Goal: Transaction & Acquisition: Book appointment/travel/reservation

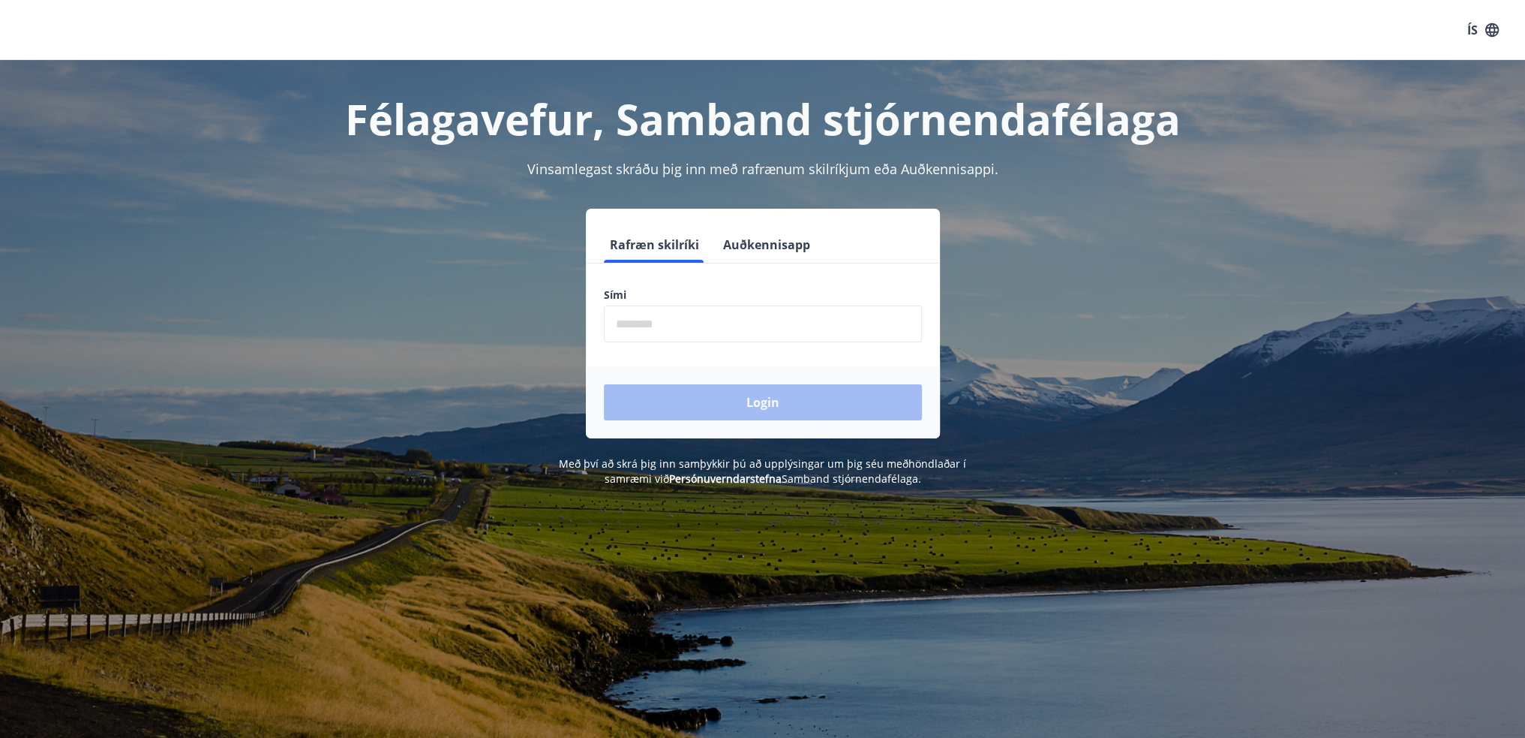
click at [693, 323] on input "phone" at bounding box center [763, 323] width 318 height 37
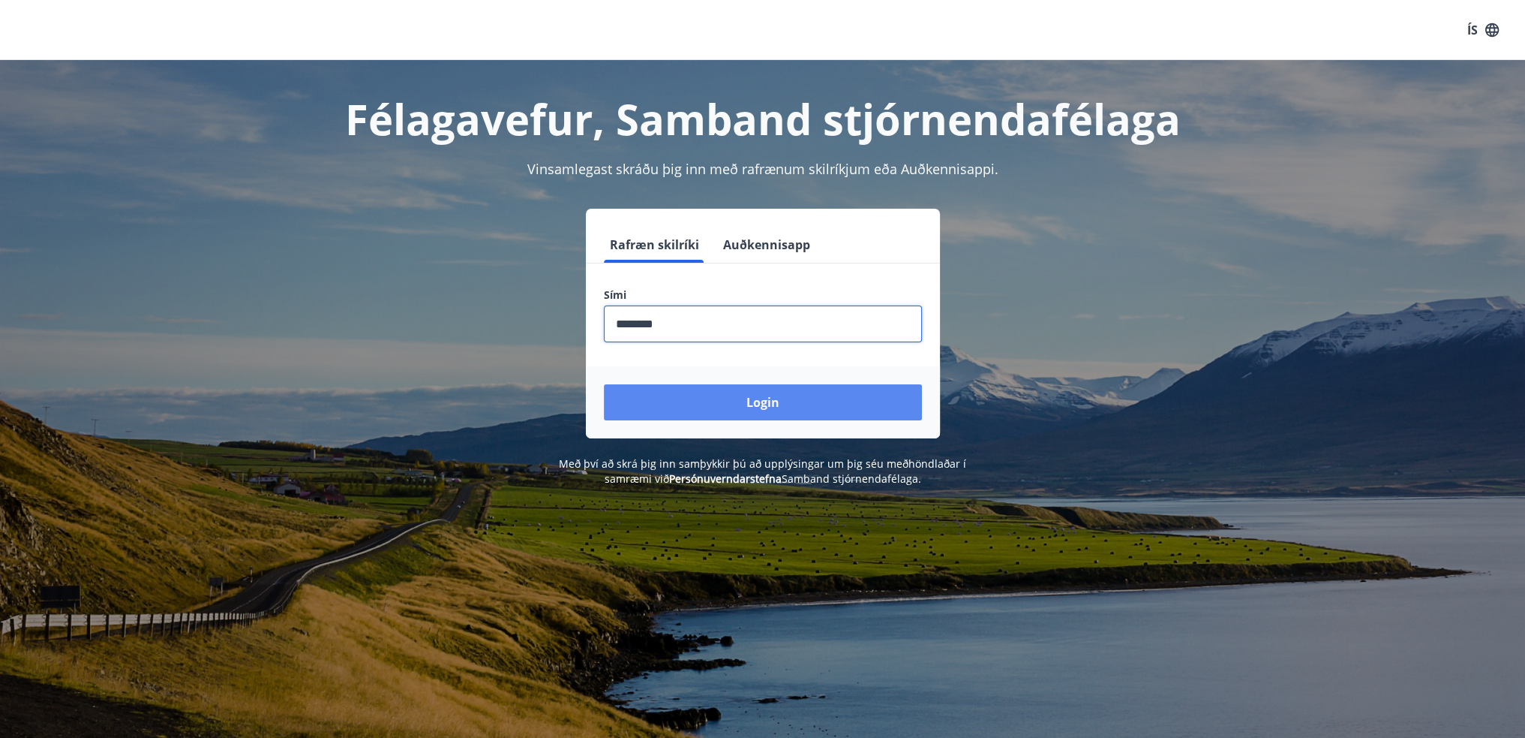
type input "********"
click at [731, 404] on button "Login" at bounding box center [763, 402] width 318 height 36
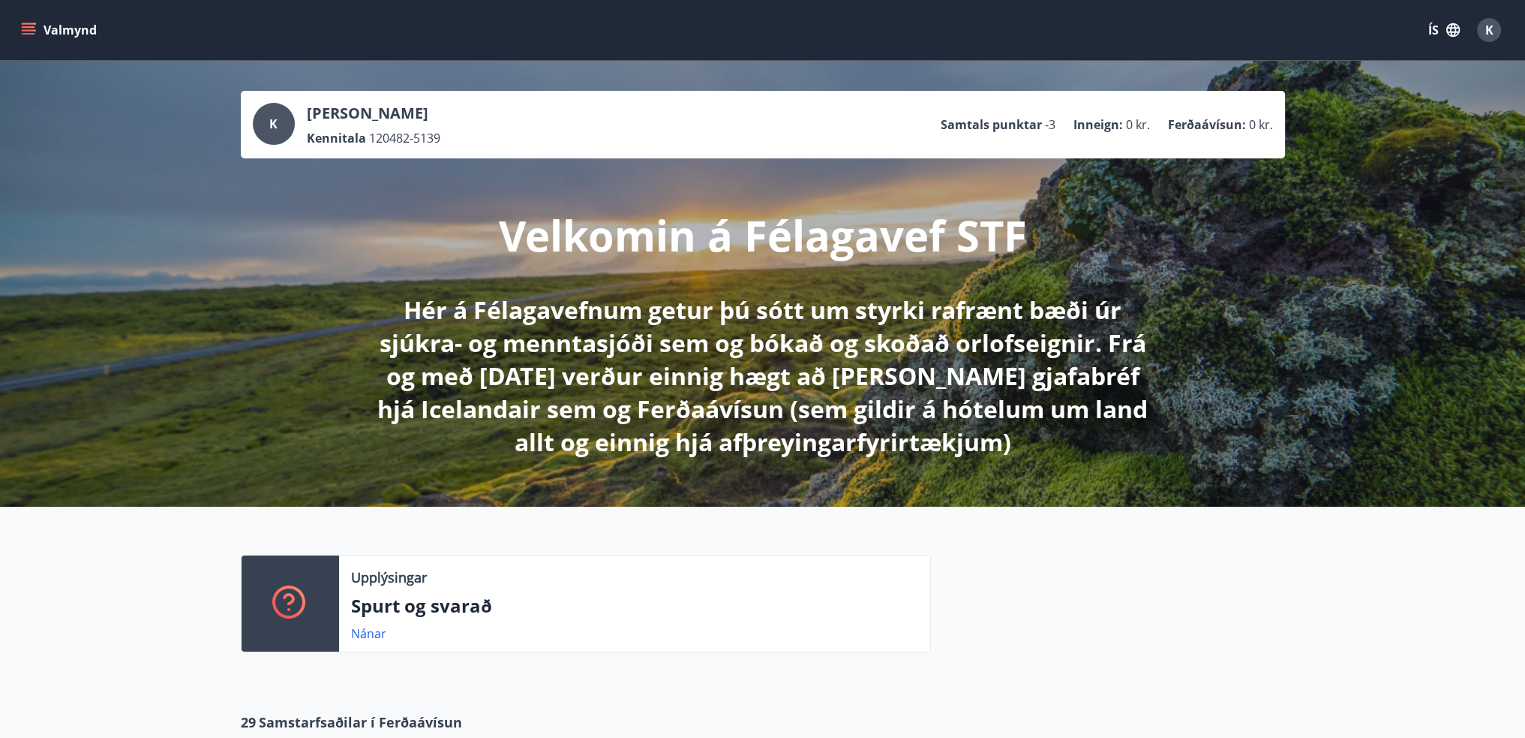
click at [25, 25] on icon "menu" at bounding box center [28, 30] width 15 height 15
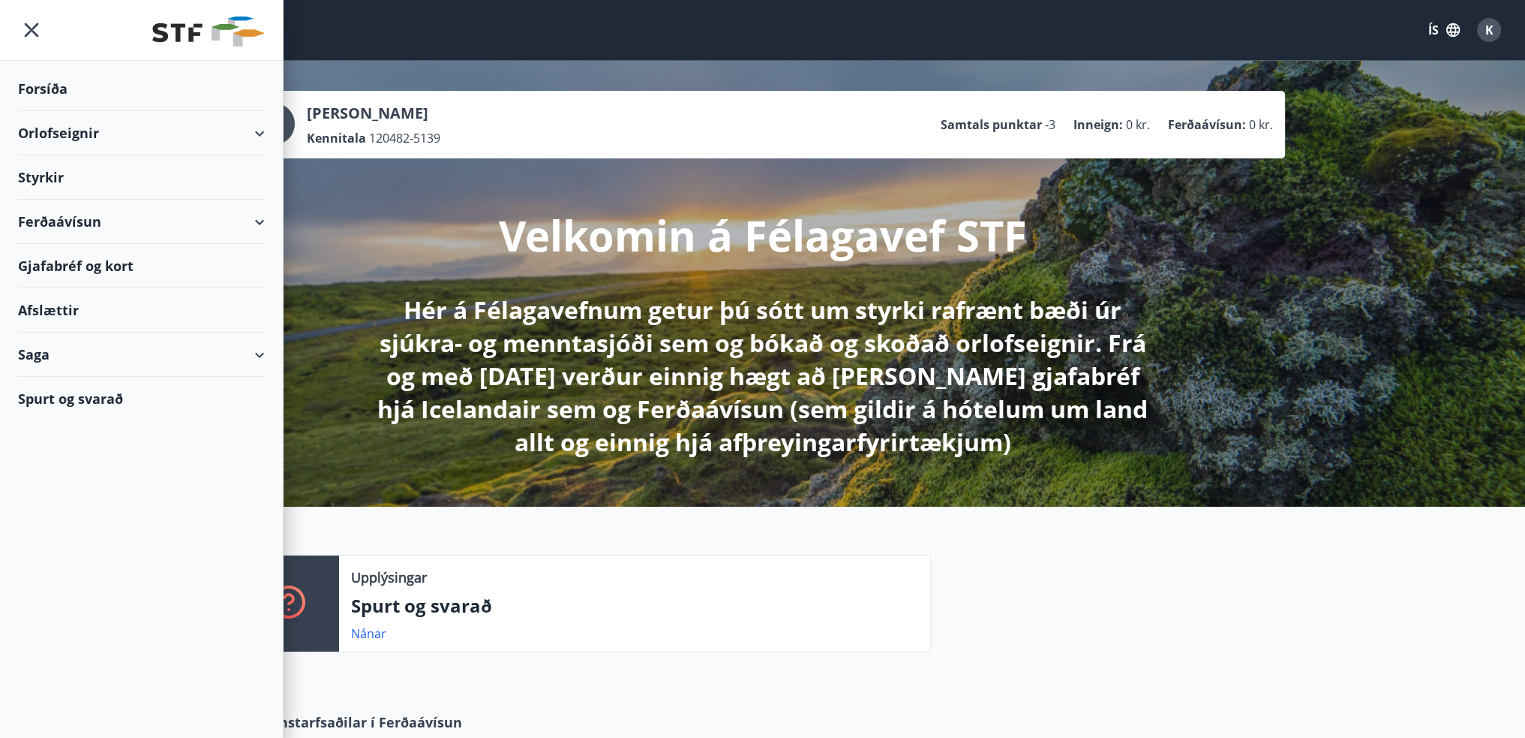
click at [26, 111] on div "Styrkir" at bounding box center [141, 89] width 247 height 44
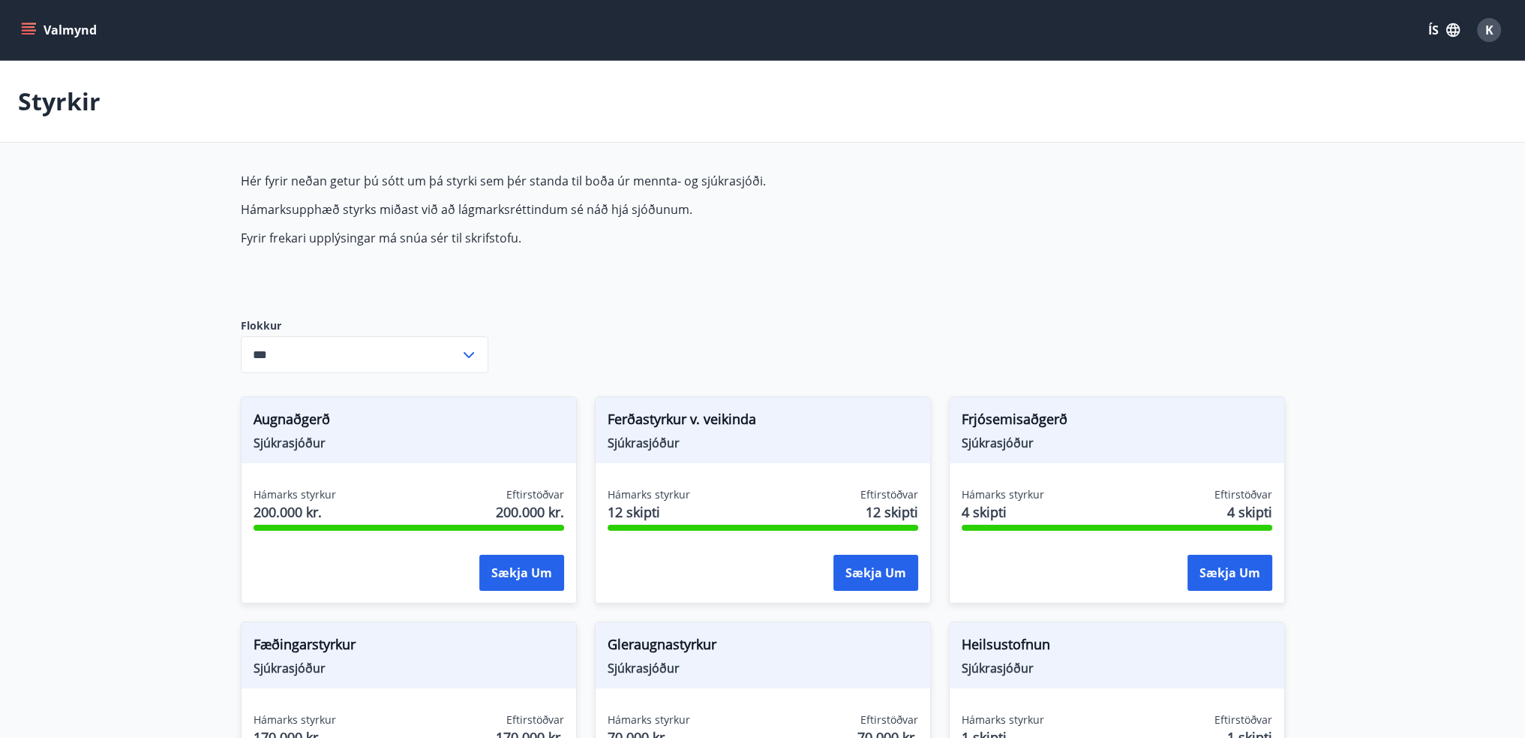
type input "***"
click at [29, 27] on icon "menu" at bounding box center [29, 27] width 14 height 2
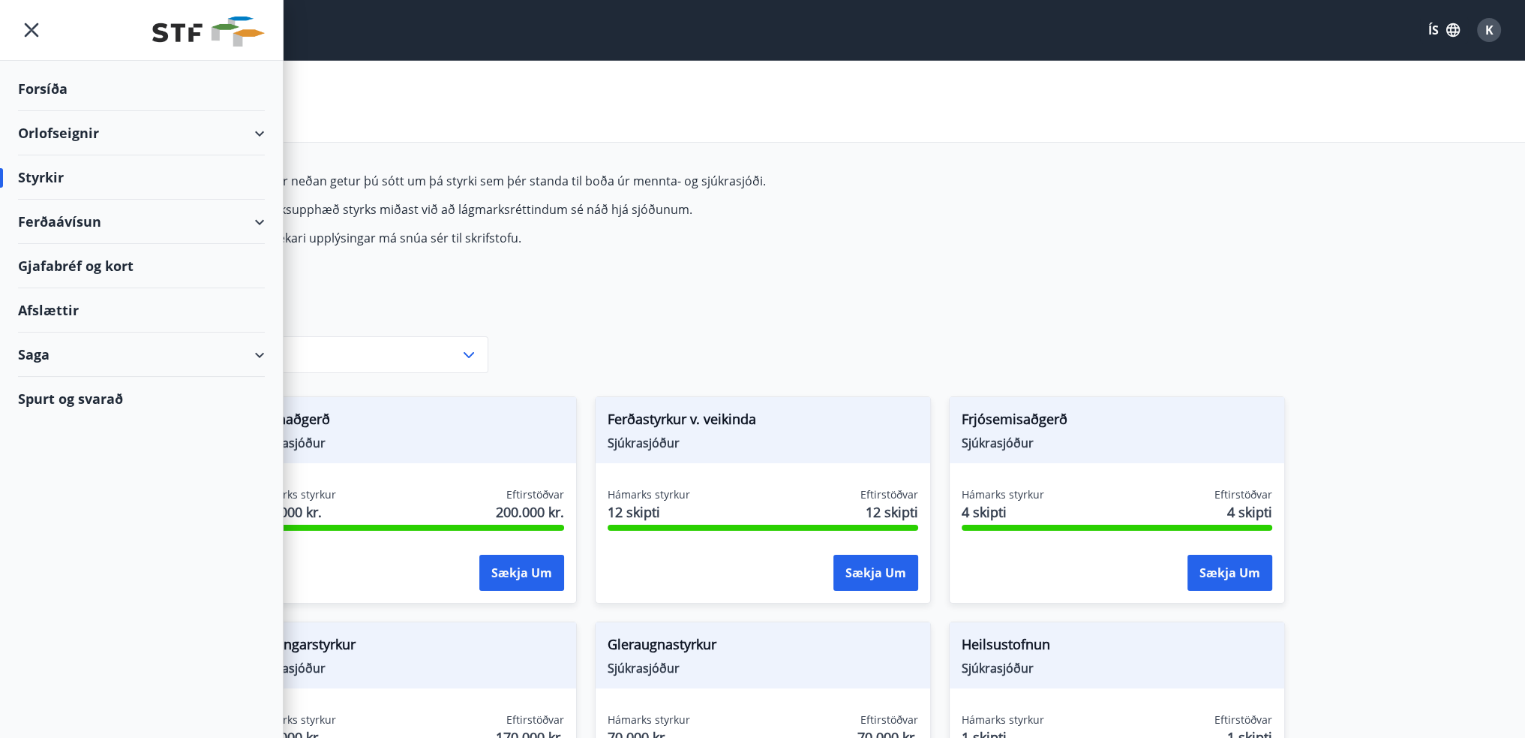
click at [101, 390] on div "Spurt og svarað" at bounding box center [141, 399] width 247 height 44
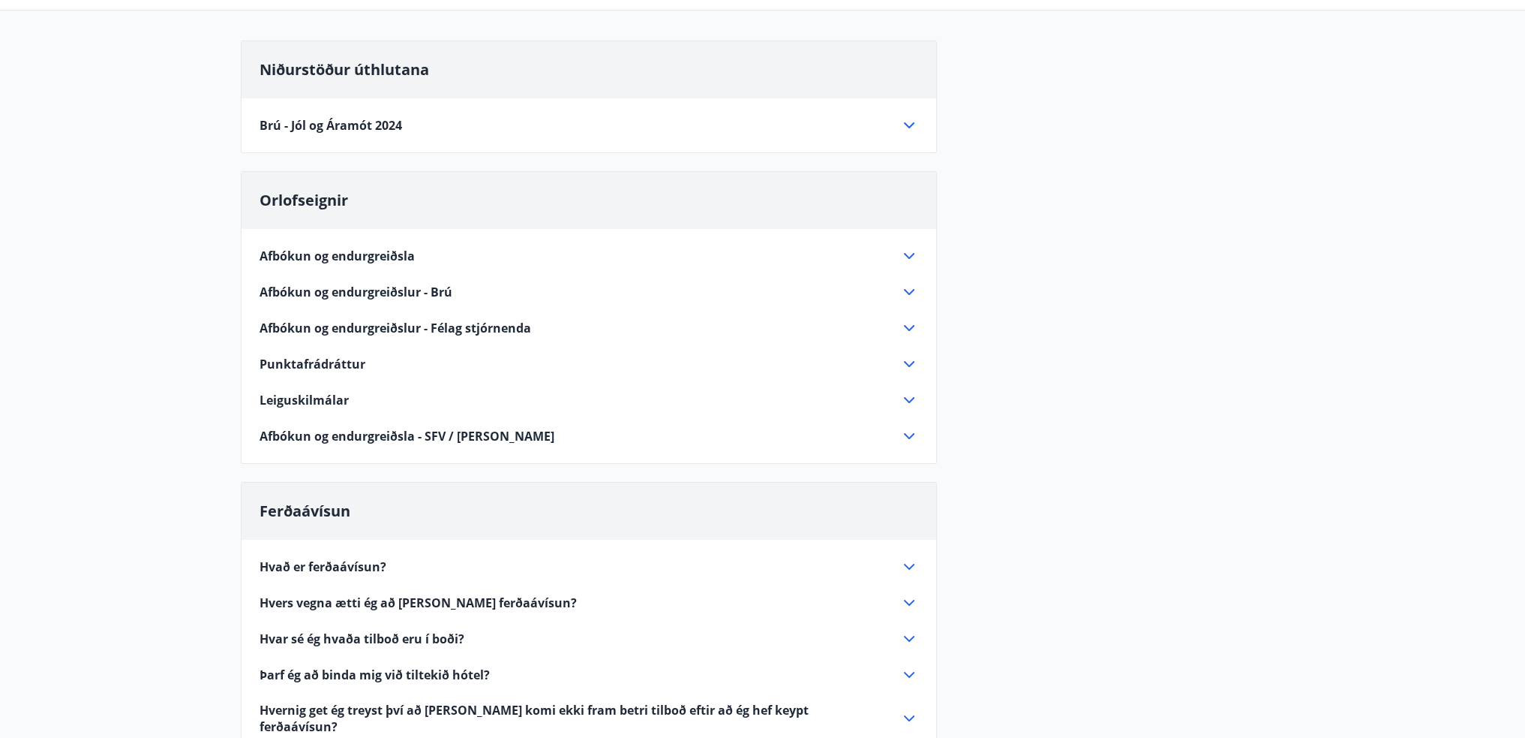
scroll to position [150, 0]
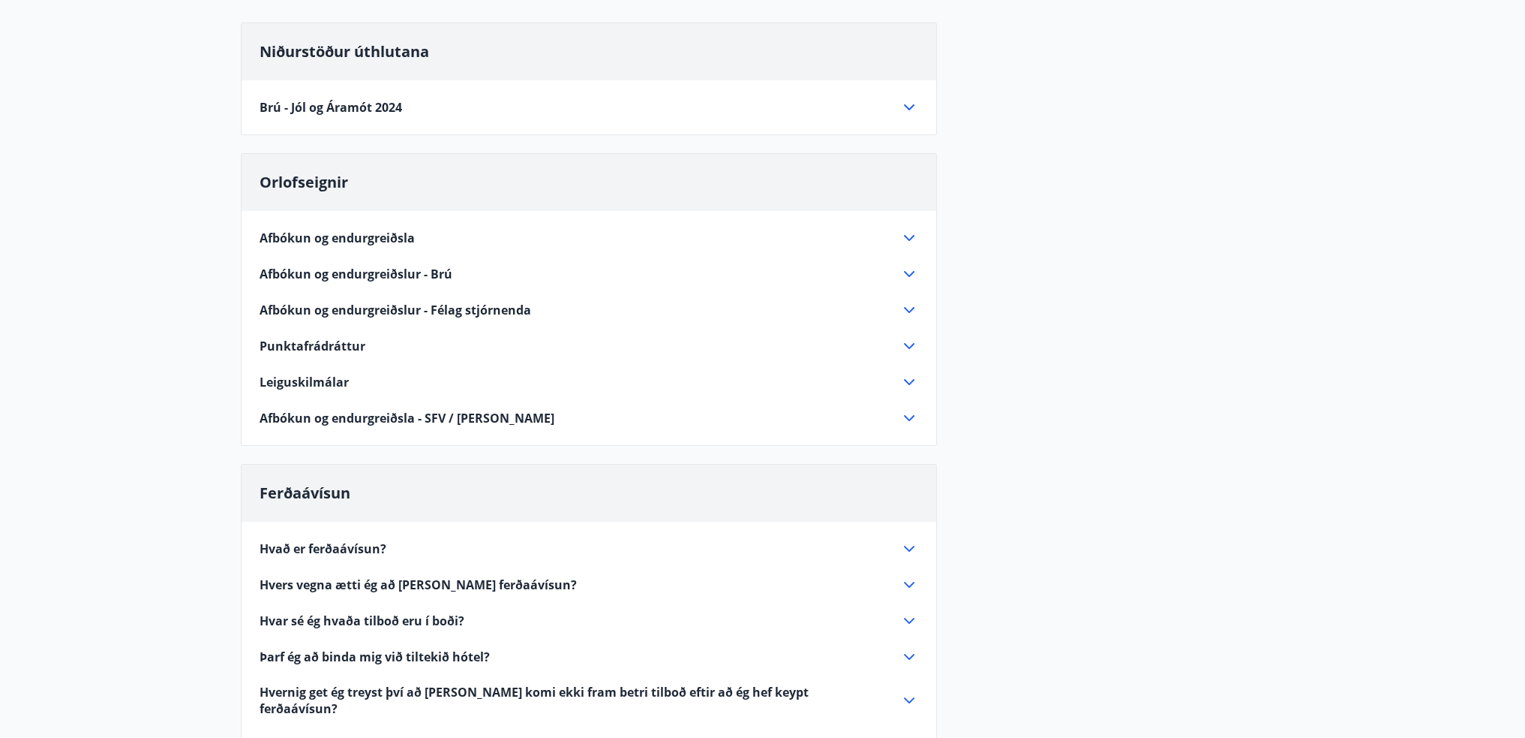
click at [450, 347] on div "Punktafrádráttur" at bounding box center [580, 346] width 641 height 17
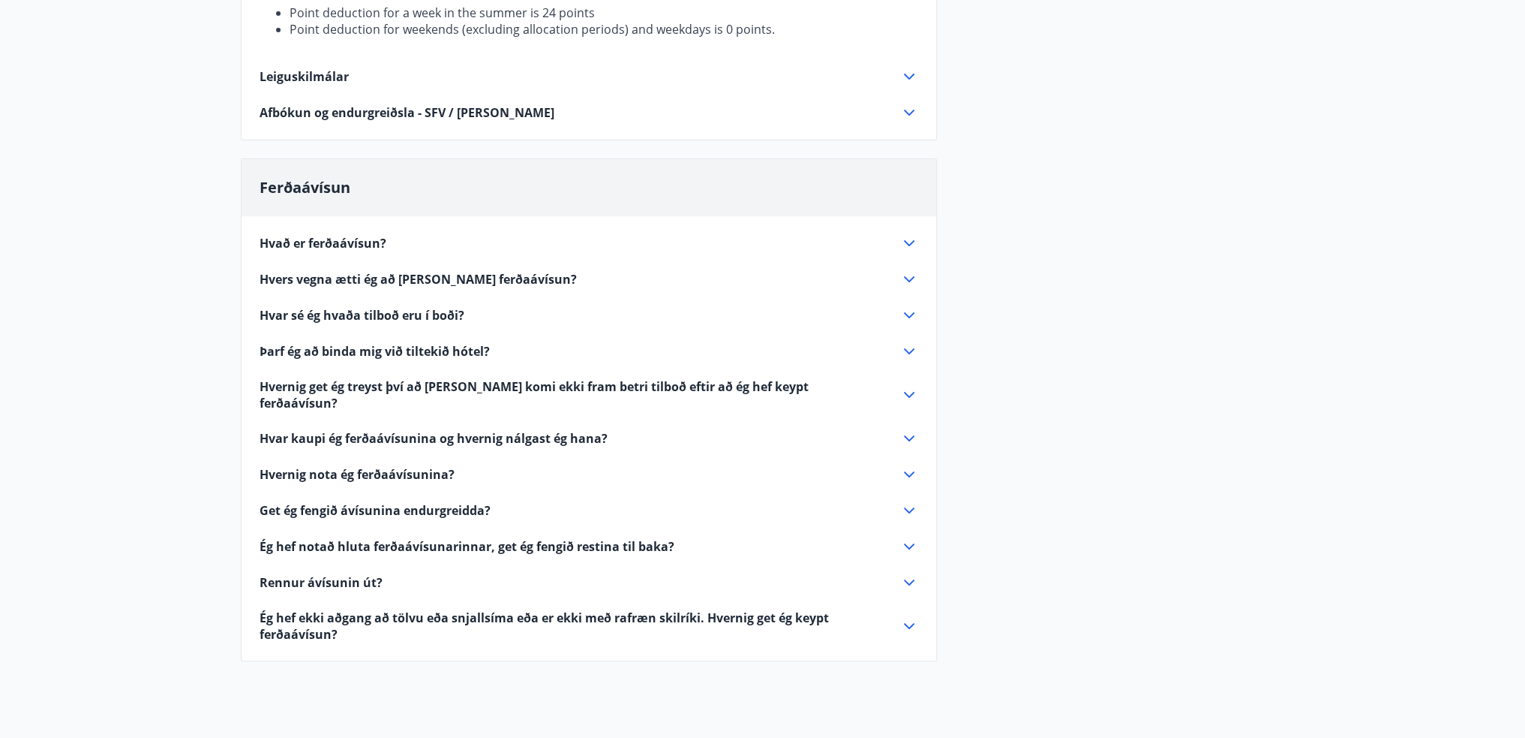
scroll to position [525, 0]
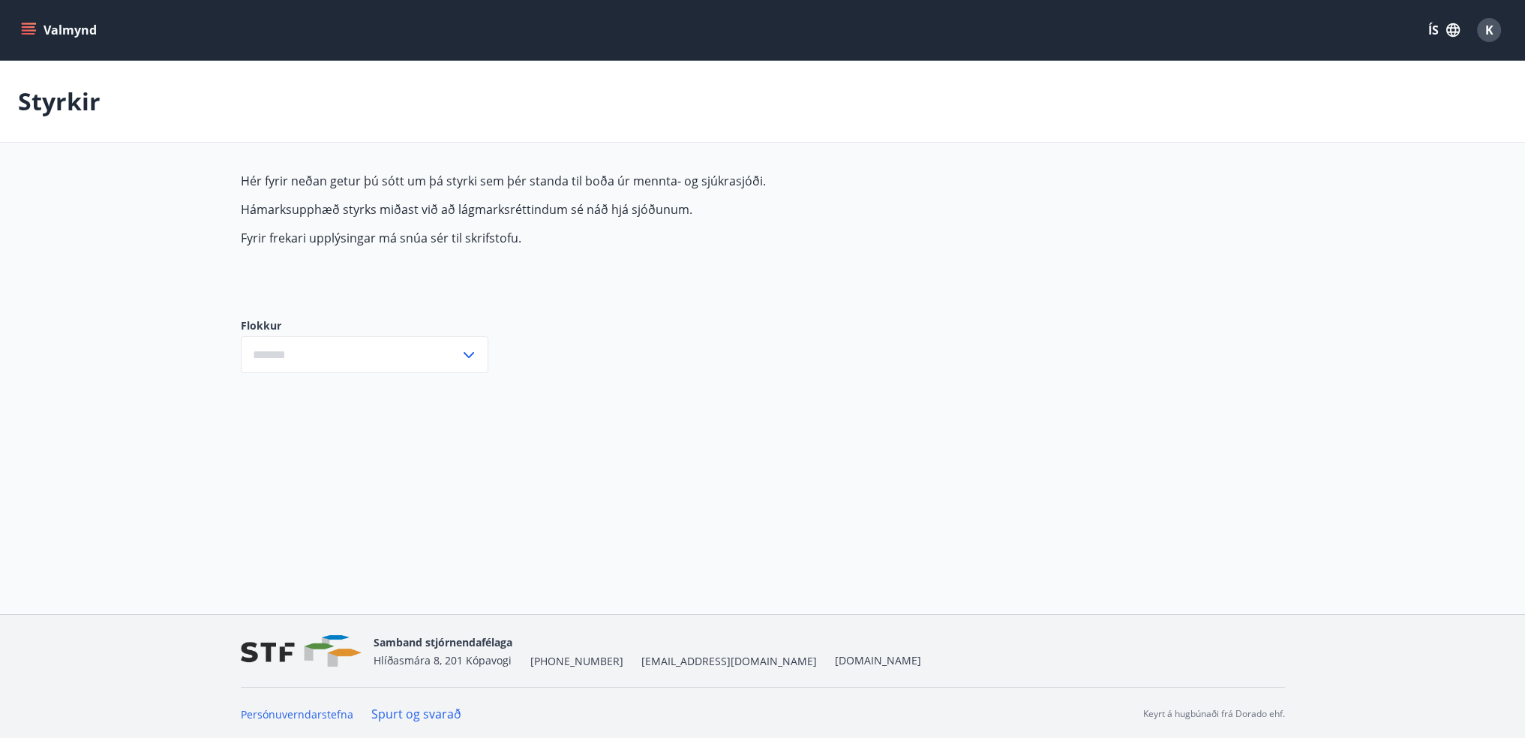
type input "***"
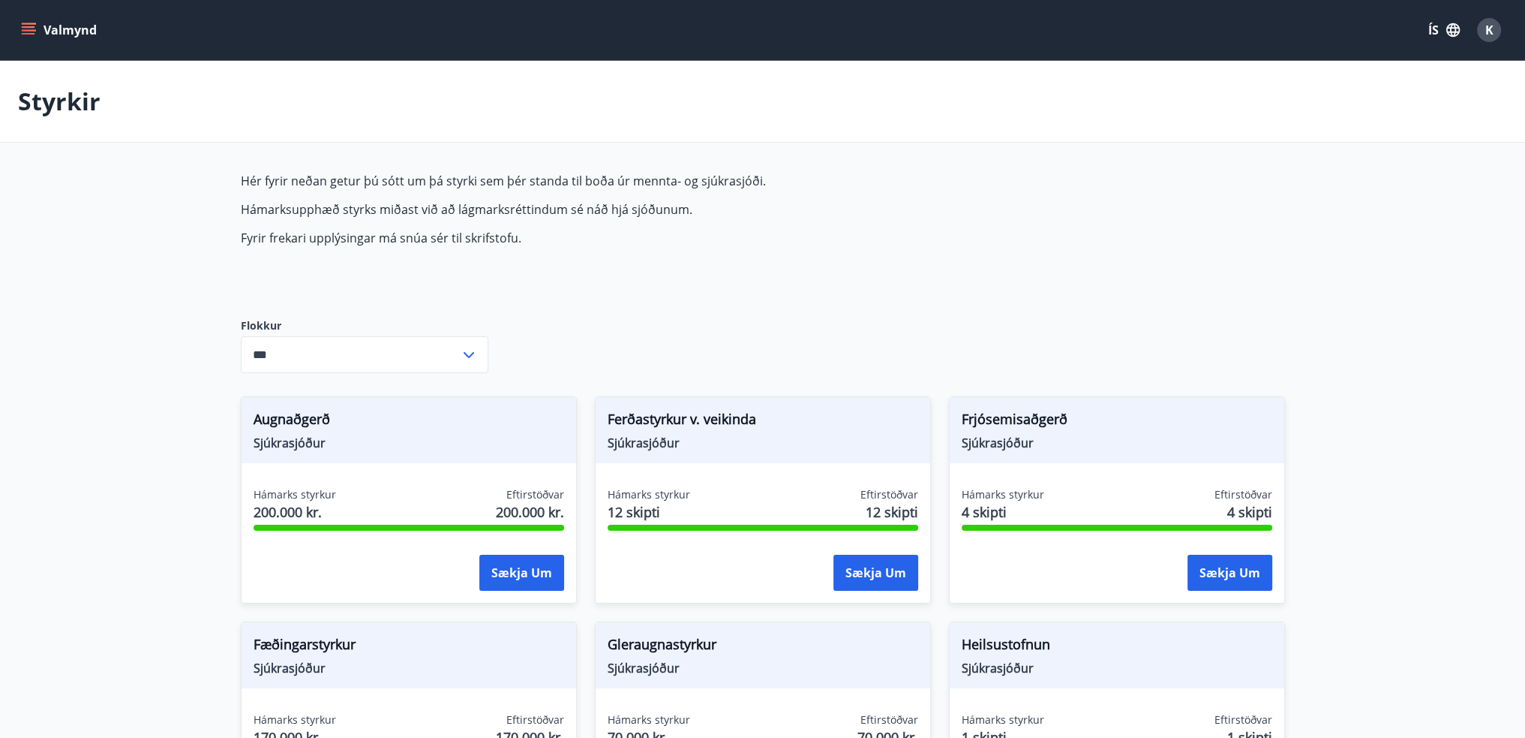
click at [24, 30] on icon "menu" at bounding box center [30, 30] width 17 height 2
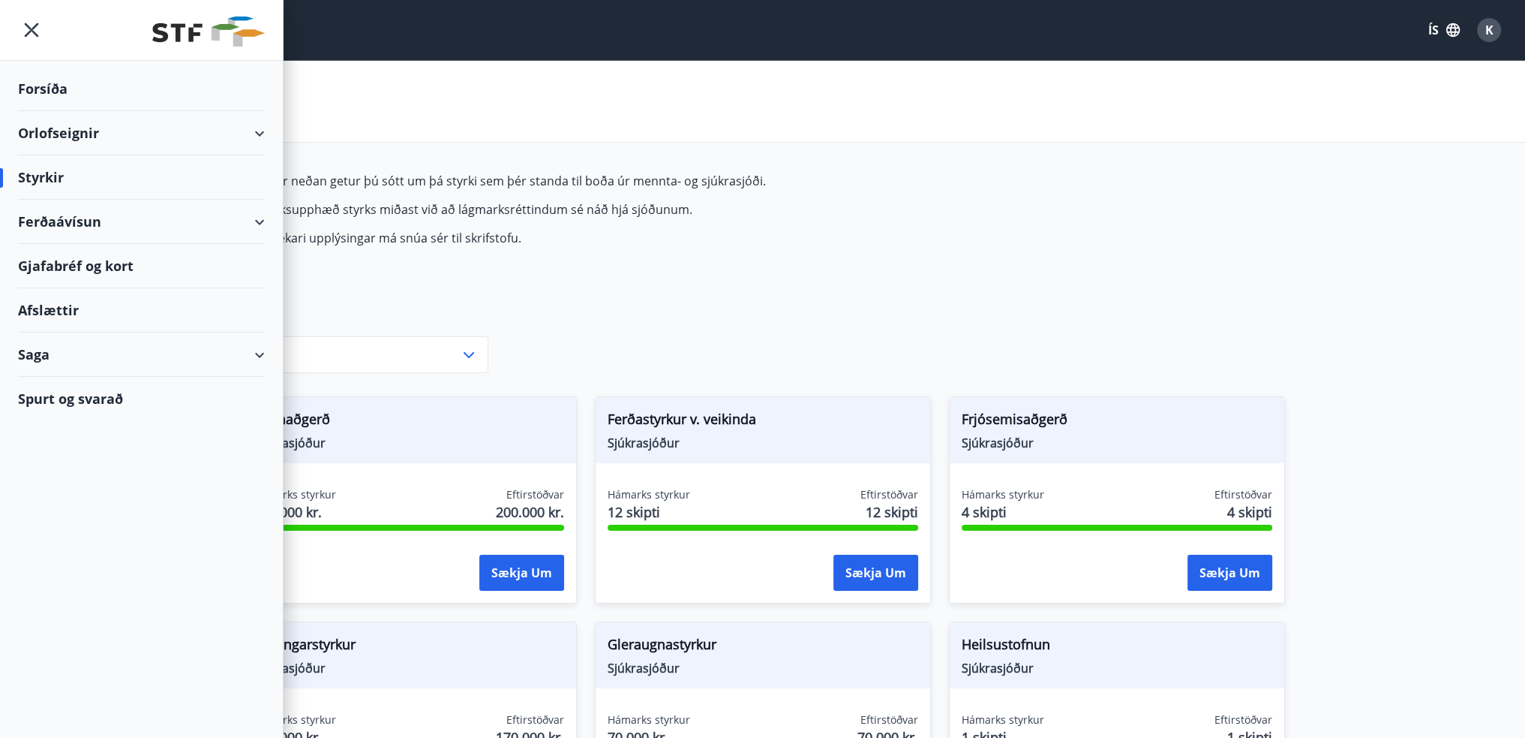
click at [249, 128] on div "Orlofseignir" at bounding box center [141, 133] width 247 height 44
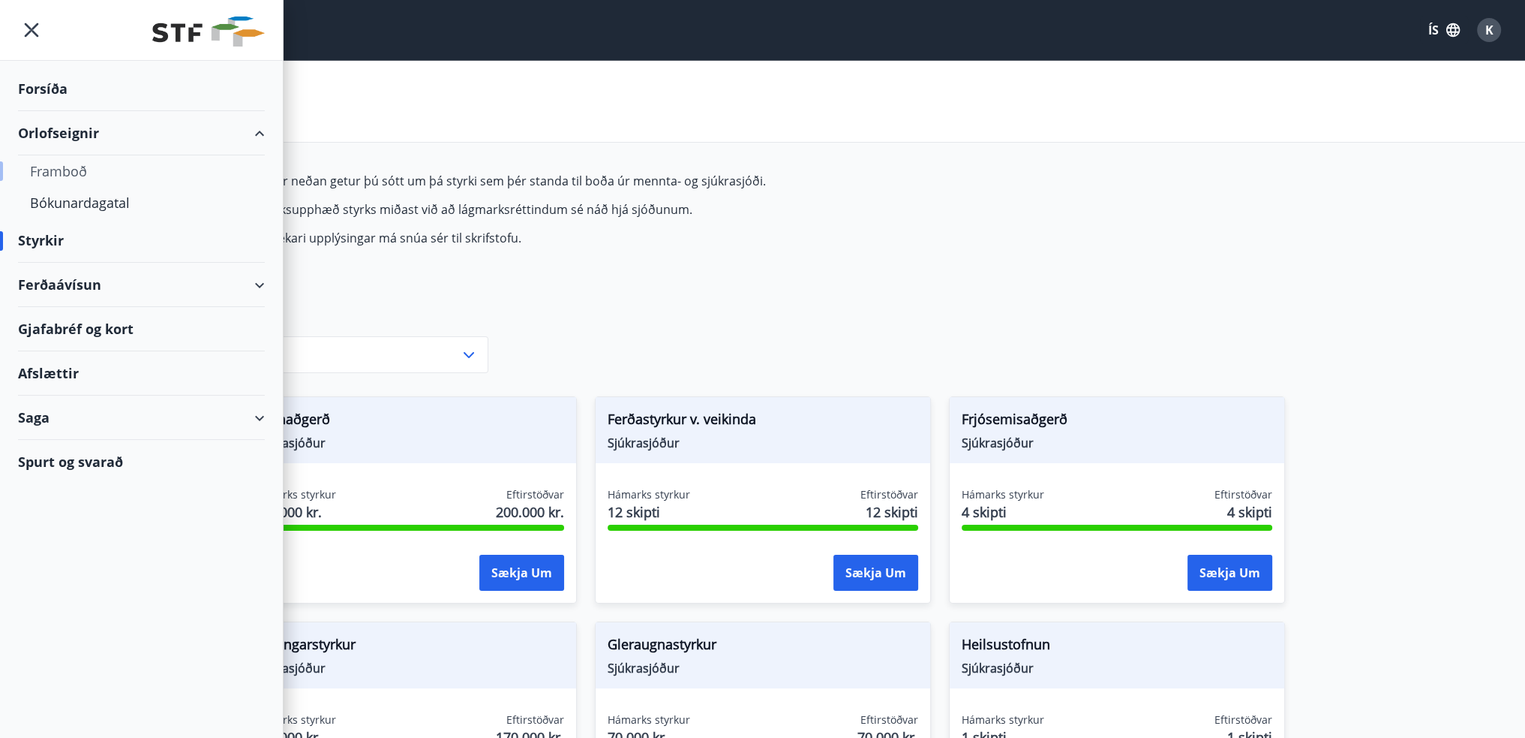
click at [84, 169] on div "Framboð" at bounding box center [141, 171] width 223 height 32
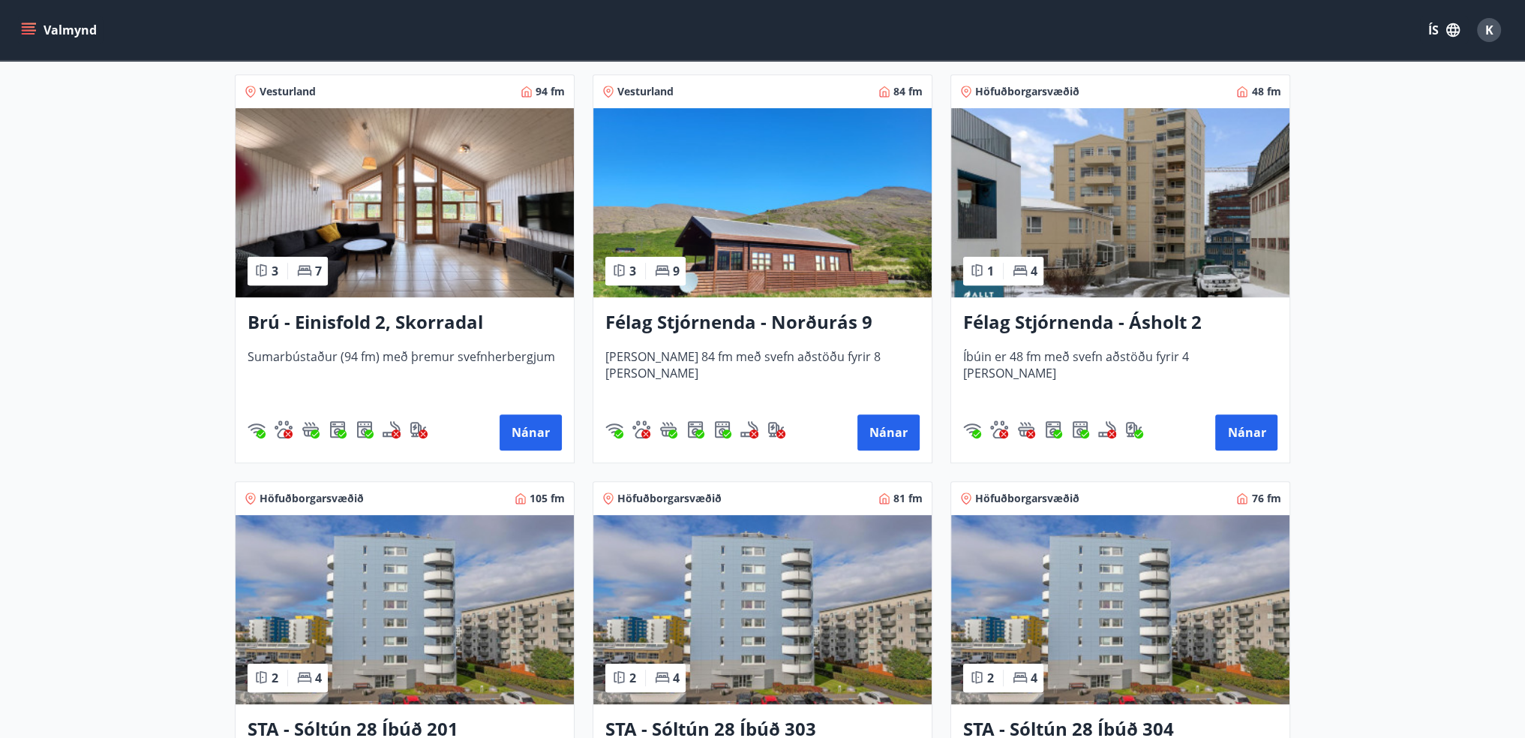
scroll to position [975, 0]
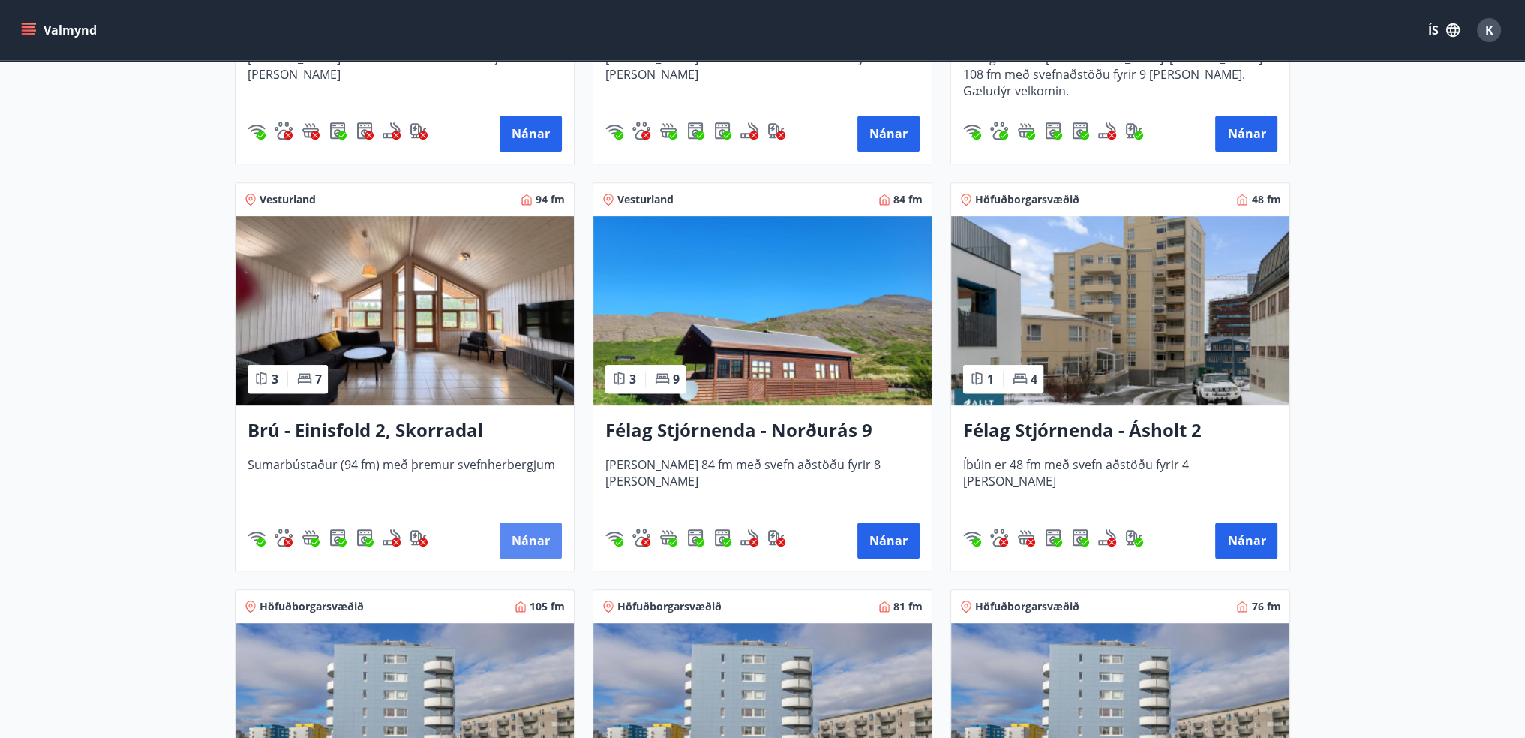
click at [531, 539] on button "Nánar" at bounding box center [531, 540] width 62 height 36
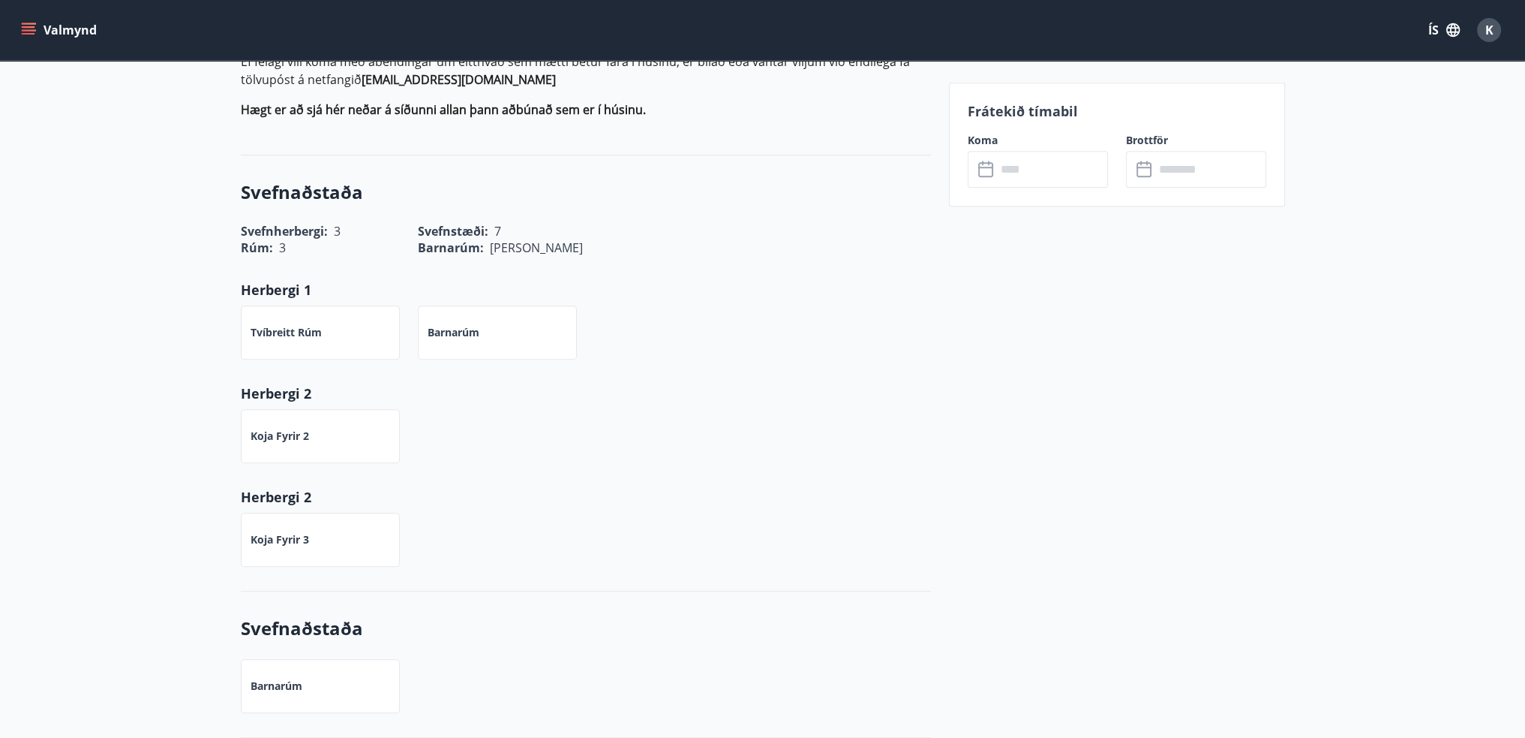
scroll to position [900, 0]
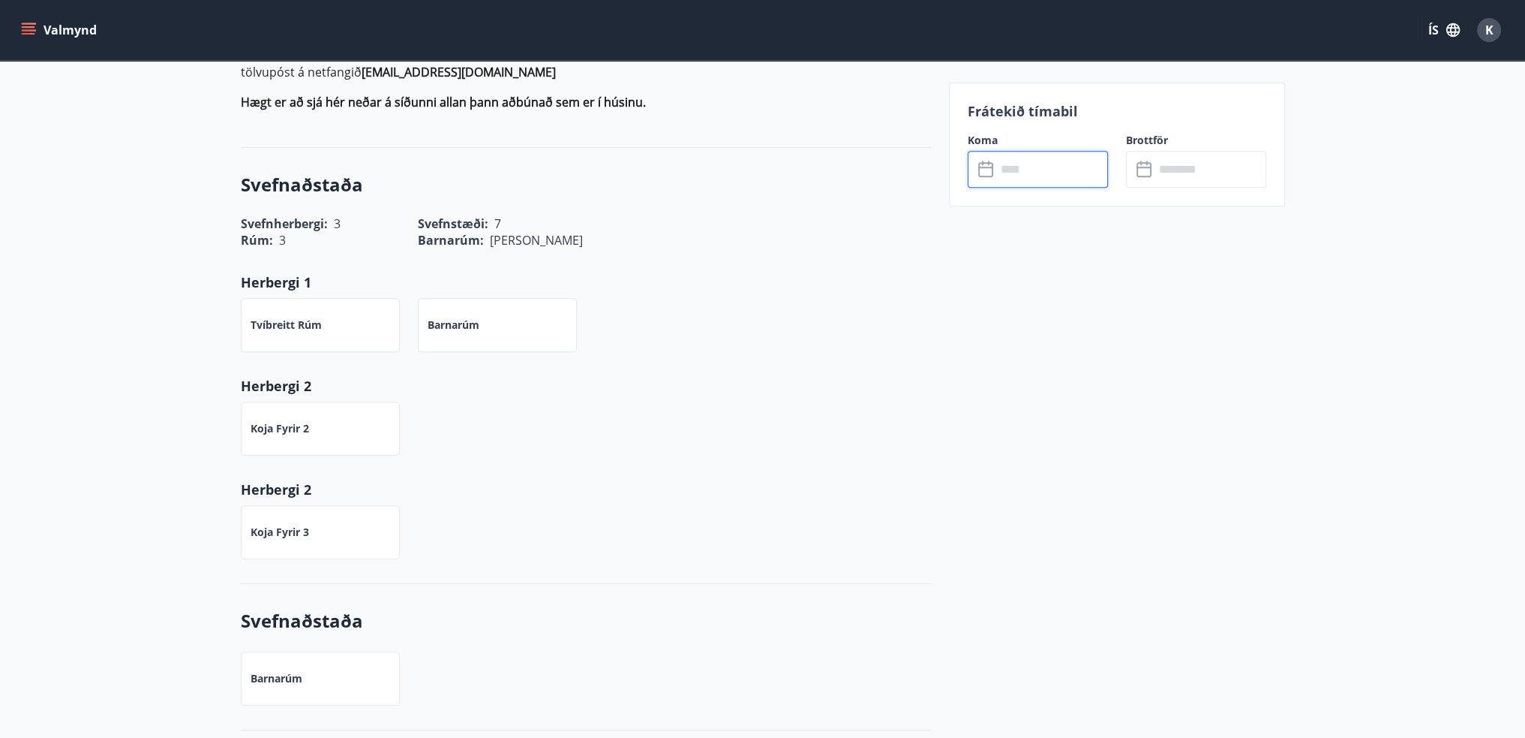
click at [1043, 159] on input "text" at bounding box center [1052, 169] width 112 height 37
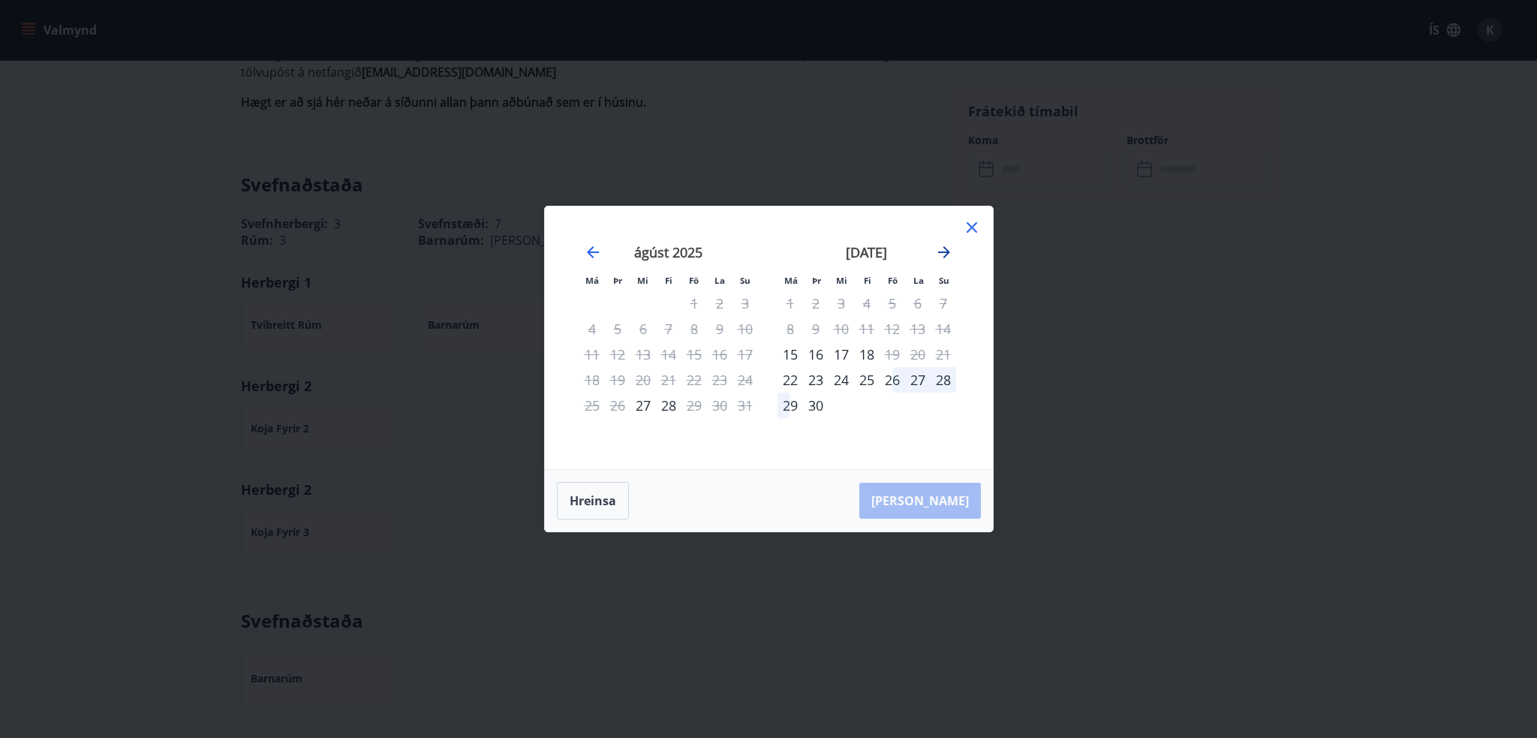
click at [947, 252] on icon "Move forward to switch to the next month." at bounding box center [944, 252] width 12 height 12
click at [597, 248] on icon "Move backward to switch to the previous month." at bounding box center [593, 252] width 18 height 18
click at [945, 254] on icon "Move forward to switch to the next month." at bounding box center [944, 252] width 18 height 18
click at [896, 307] on div "3" at bounding box center [892, 303] width 26 height 26
click at [945, 307] on div "5" at bounding box center [943, 303] width 26 height 26
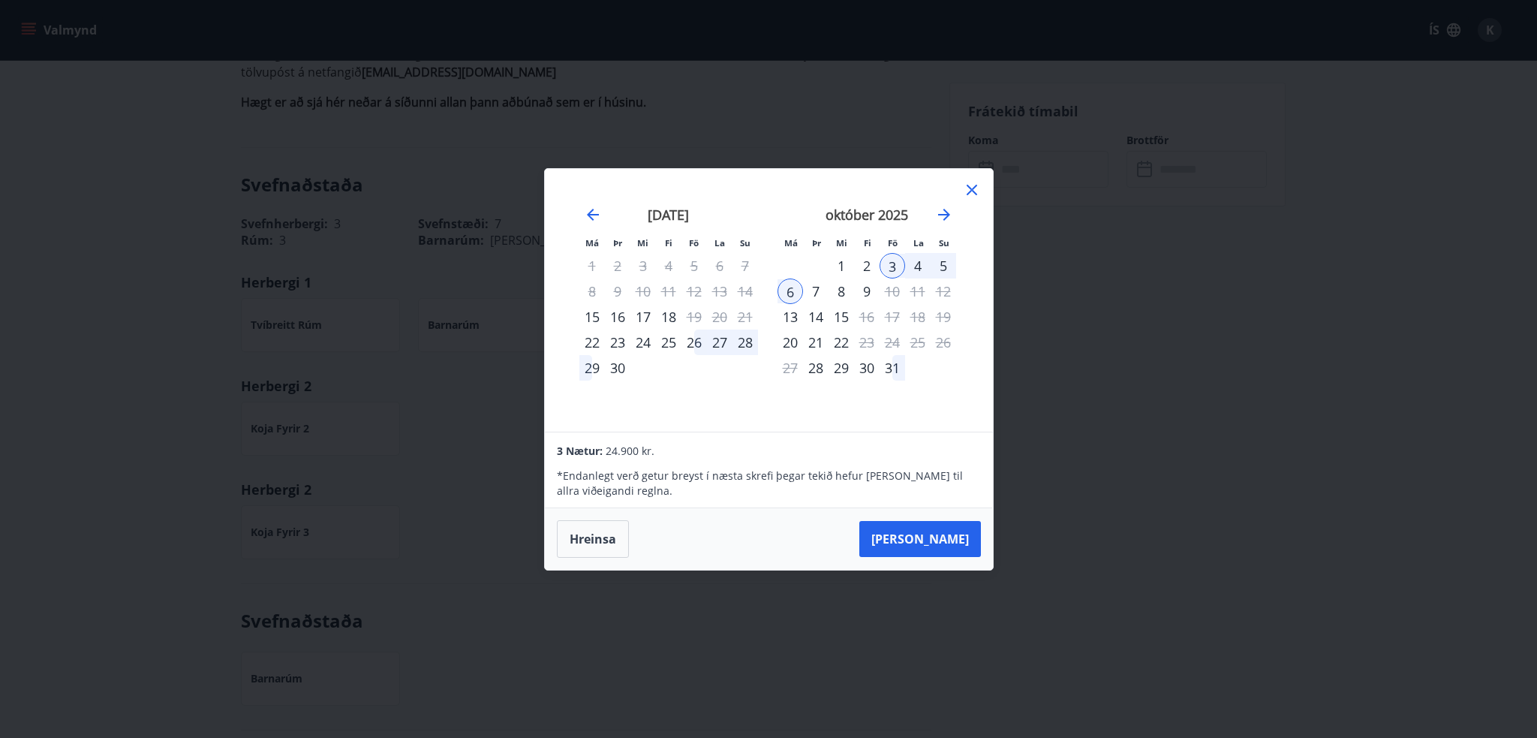
click at [939, 266] on div "5" at bounding box center [943, 266] width 26 height 26
click at [898, 266] on div "3" at bounding box center [892, 266] width 26 height 26
click at [942, 264] on div "5" at bounding box center [943, 266] width 26 height 26
click at [865, 267] on div "2" at bounding box center [867, 266] width 26 height 26
click at [891, 269] on div "3" at bounding box center [892, 266] width 26 height 26
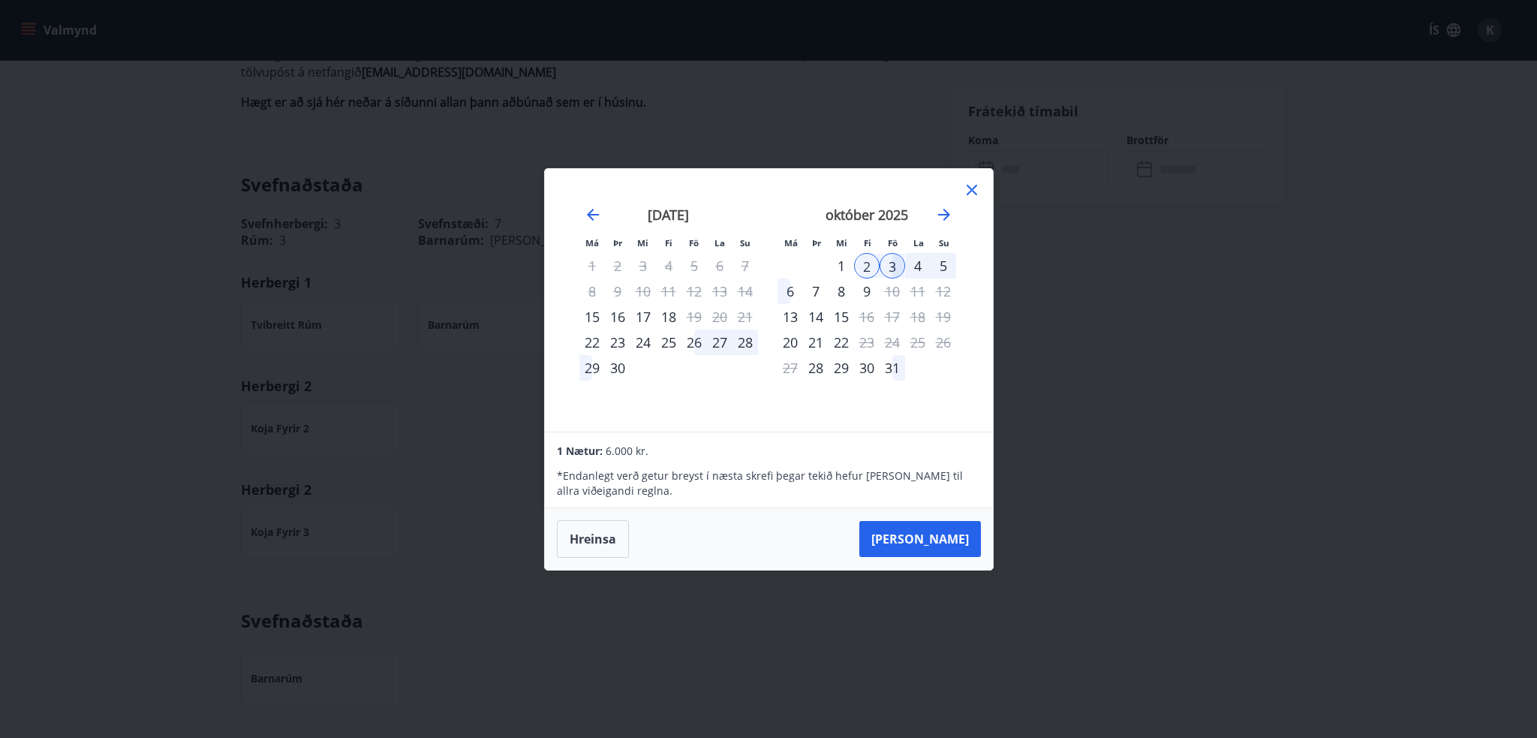
click at [897, 269] on div "3" at bounding box center [892, 266] width 26 height 26
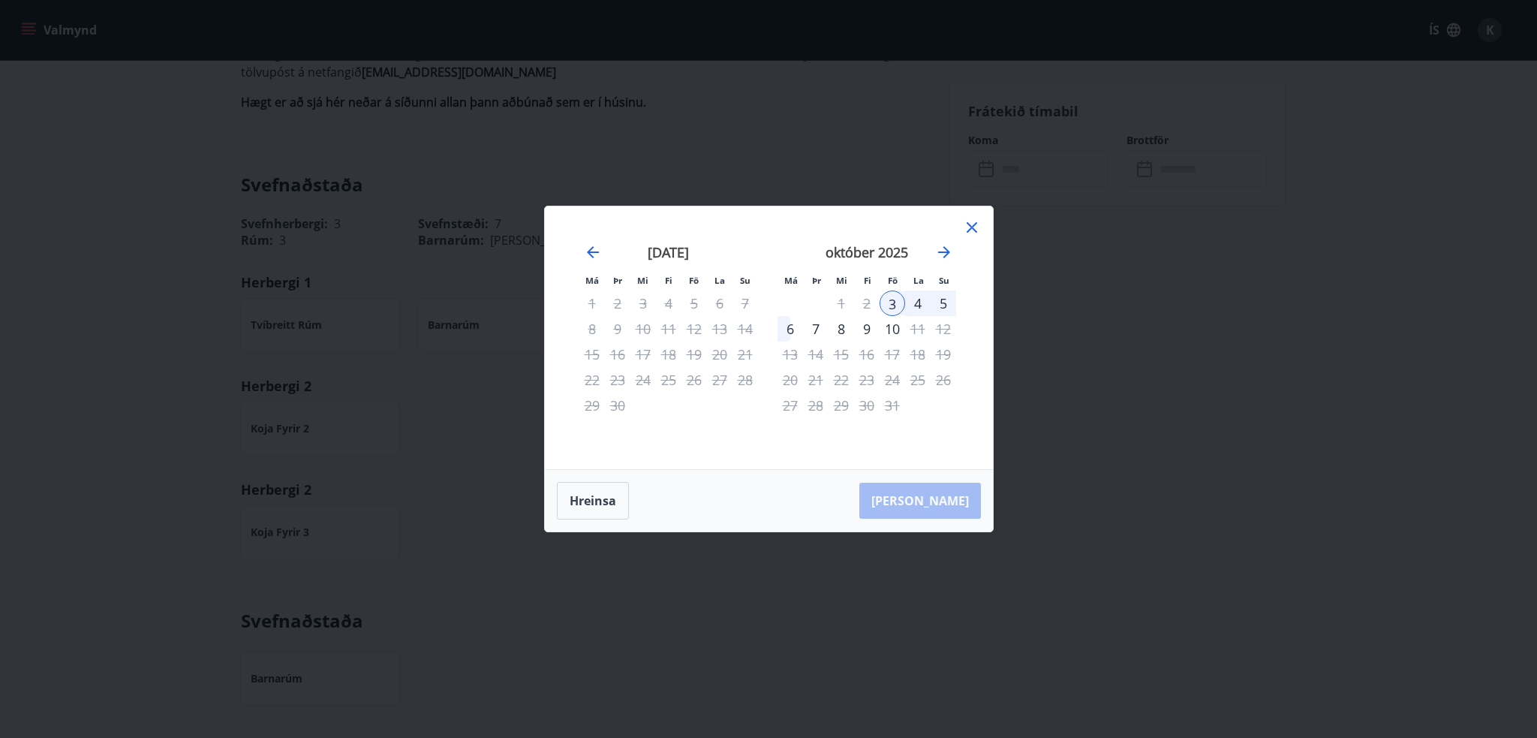
click at [945, 300] on div "5" at bounding box center [943, 303] width 26 height 26
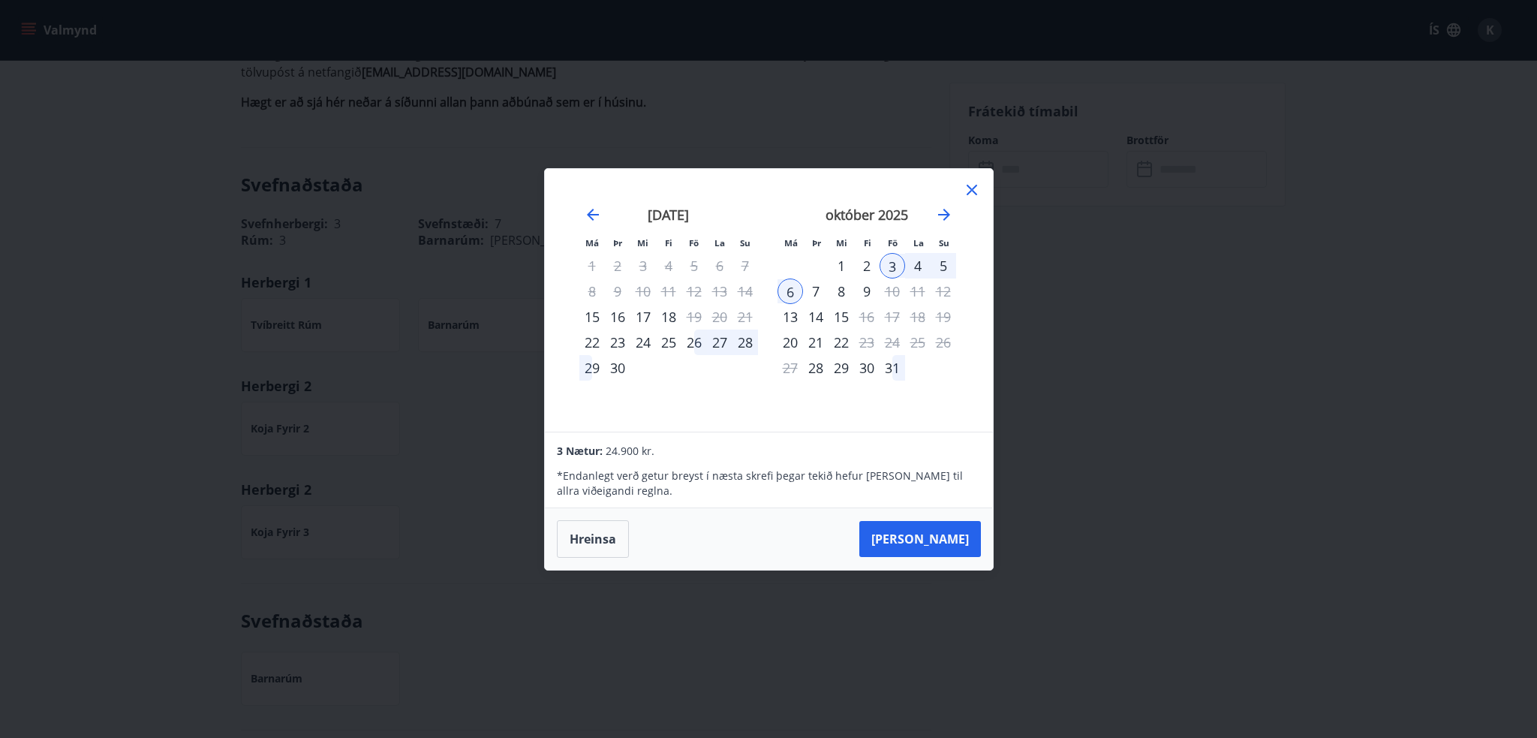
click at [948, 262] on div "5" at bounding box center [943, 266] width 26 height 26
click at [956, 530] on button "[PERSON_NAME]" at bounding box center [920, 539] width 122 height 36
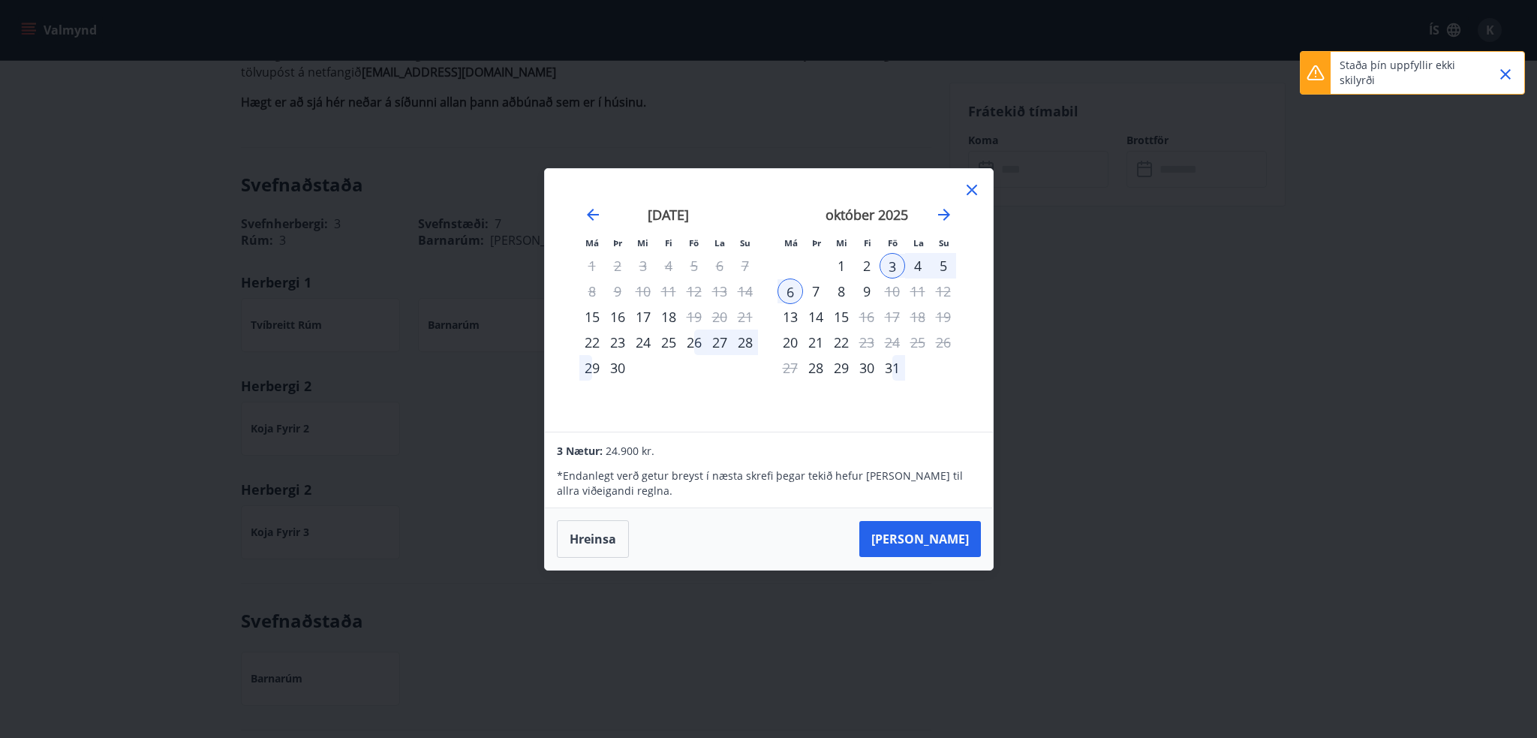
click at [1508, 74] on icon "Close" at bounding box center [1505, 74] width 18 height 18
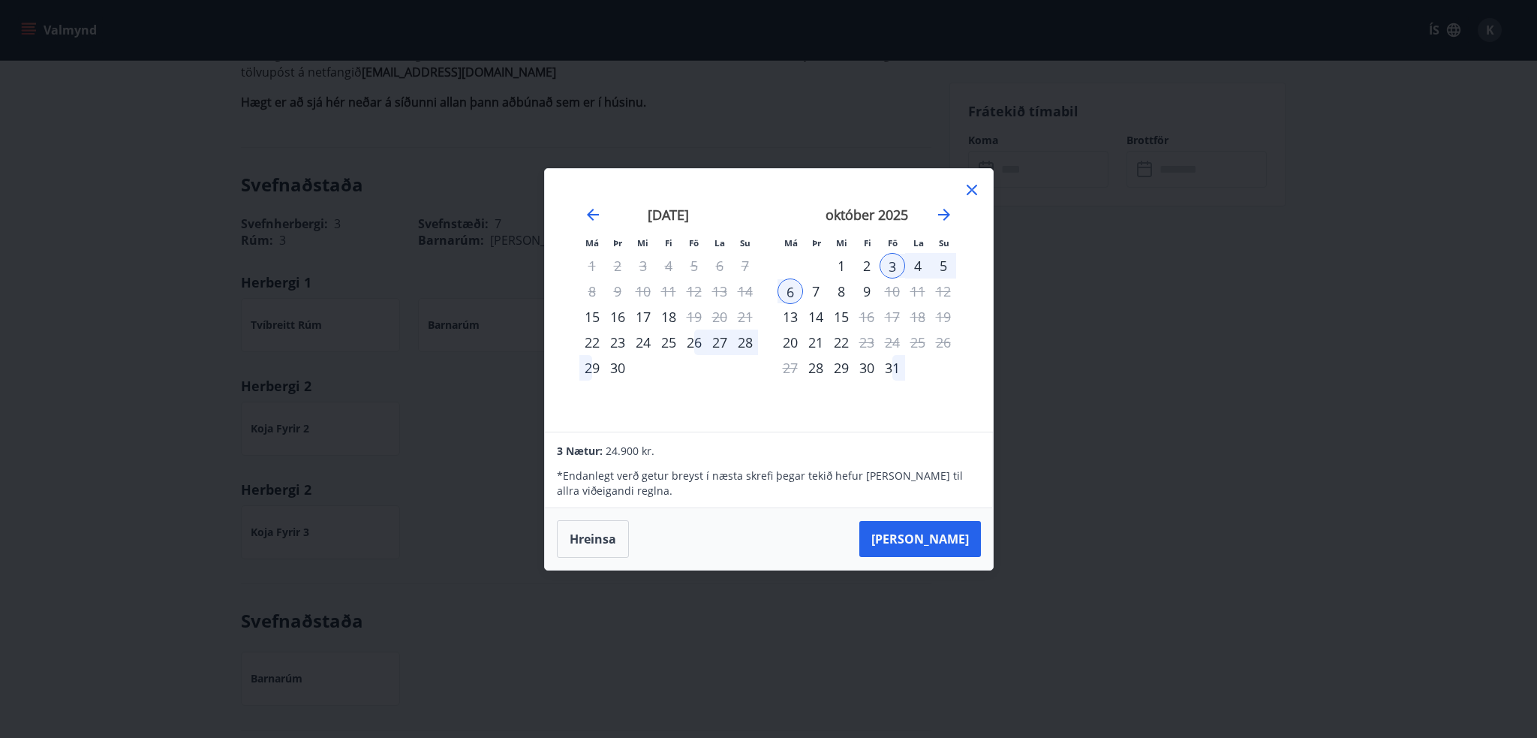
click at [897, 264] on div "3" at bounding box center [892, 266] width 26 height 26
click at [921, 266] on div "4" at bounding box center [918, 266] width 26 height 26
click at [965, 188] on icon at bounding box center [972, 190] width 18 height 18
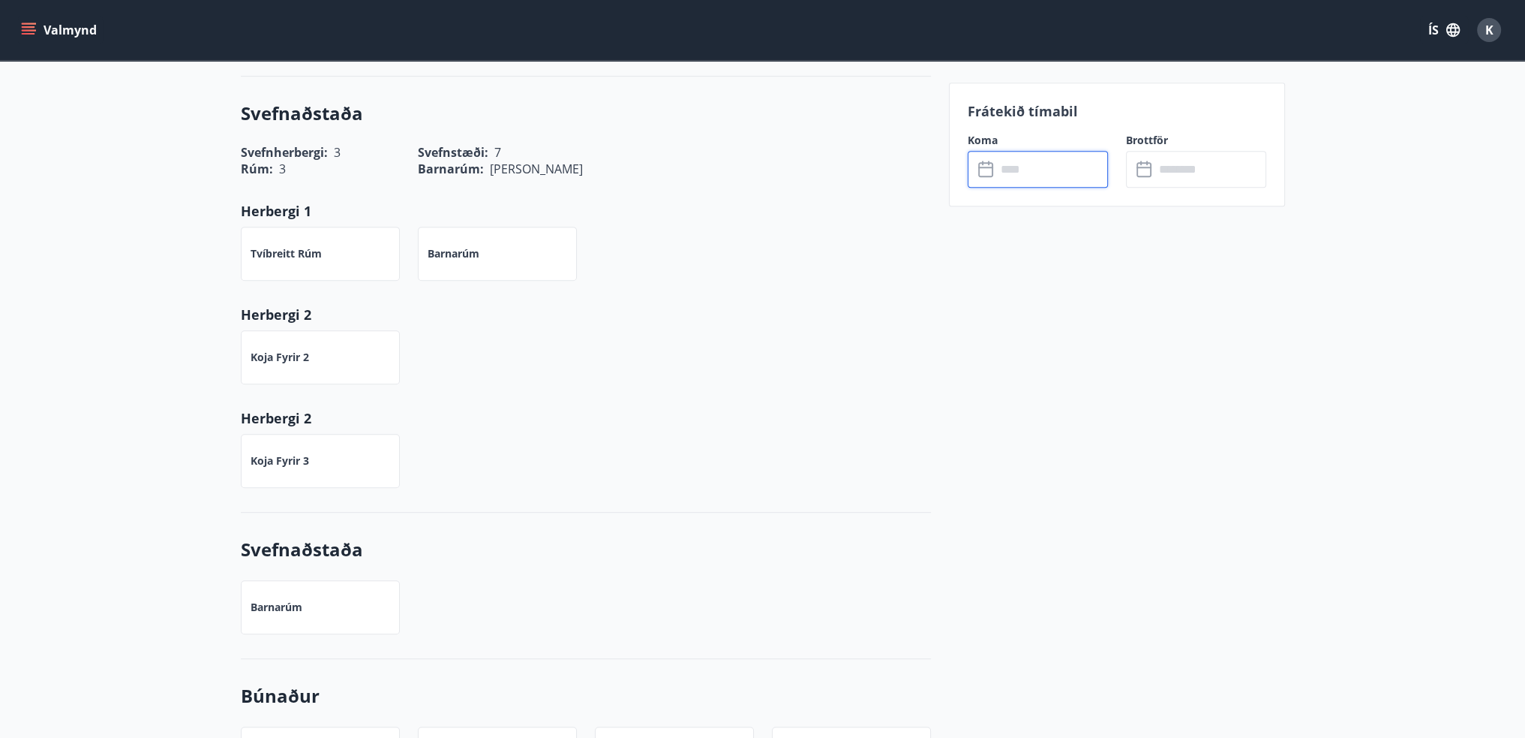
scroll to position [975, 0]
